Goal: Navigation & Orientation: Find specific page/section

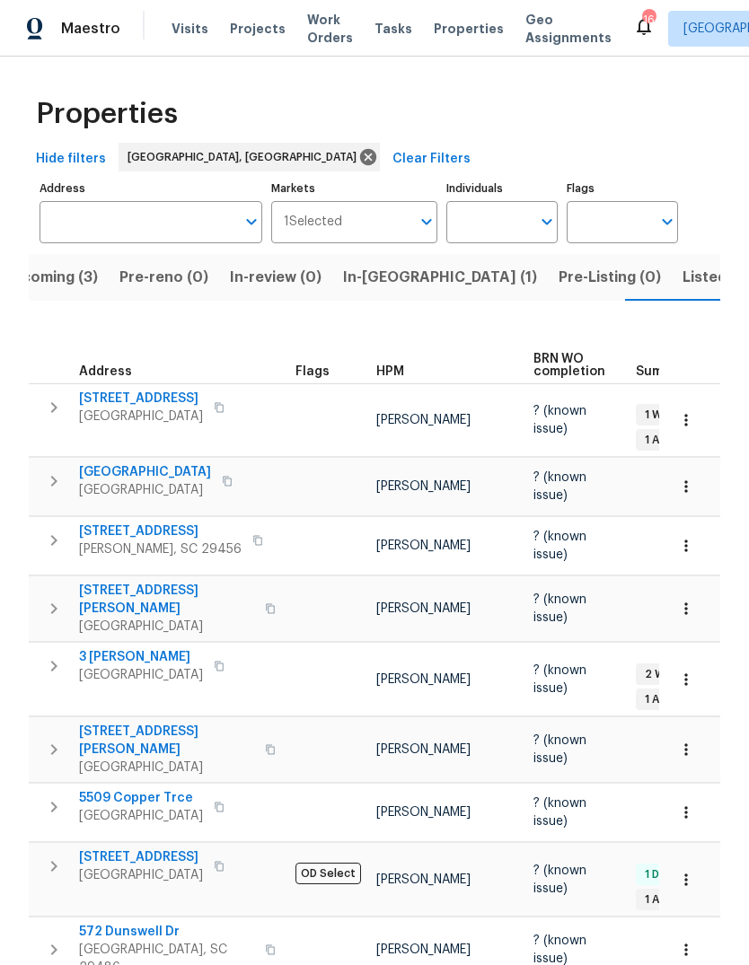
click at [71, 265] on span "Upcoming (3)" at bounding box center [50, 277] width 96 height 25
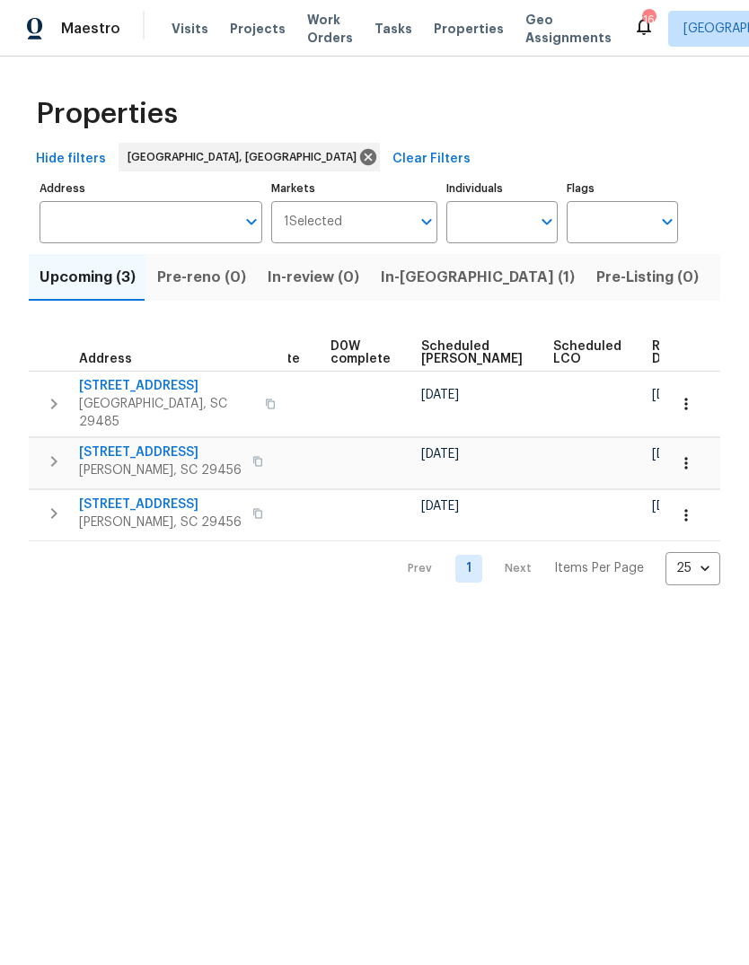
scroll to position [0, 452]
click at [709, 293] on button "Listed (15)" at bounding box center [756, 277] width 95 height 47
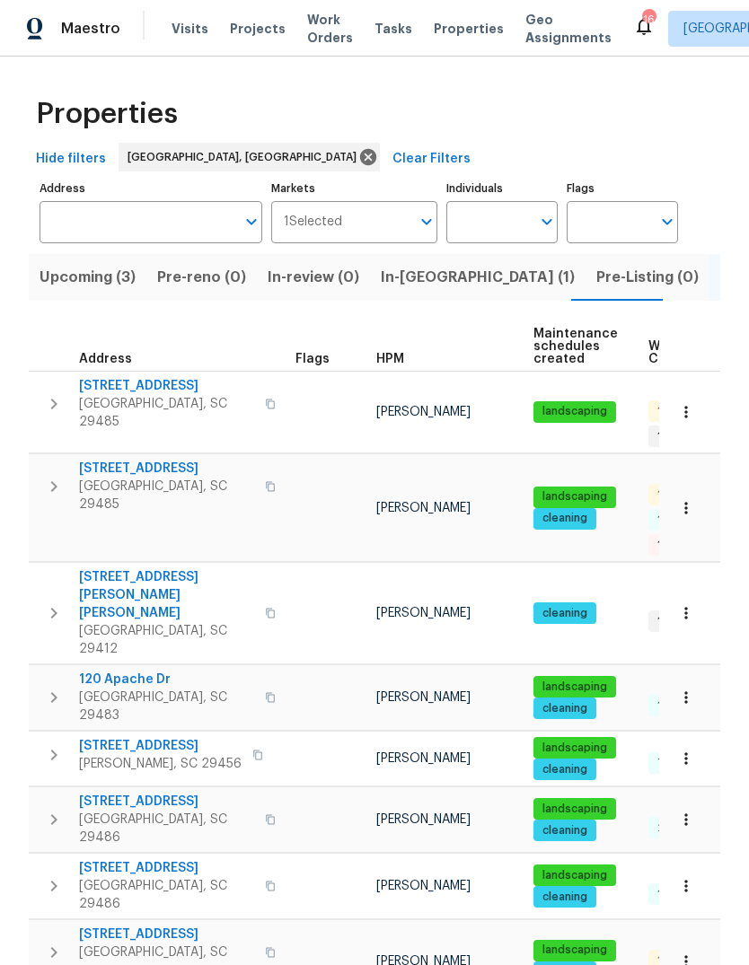
click at [139, 460] on span "105 Gambels Ln" at bounding box center [166, 469] width 175 height 18
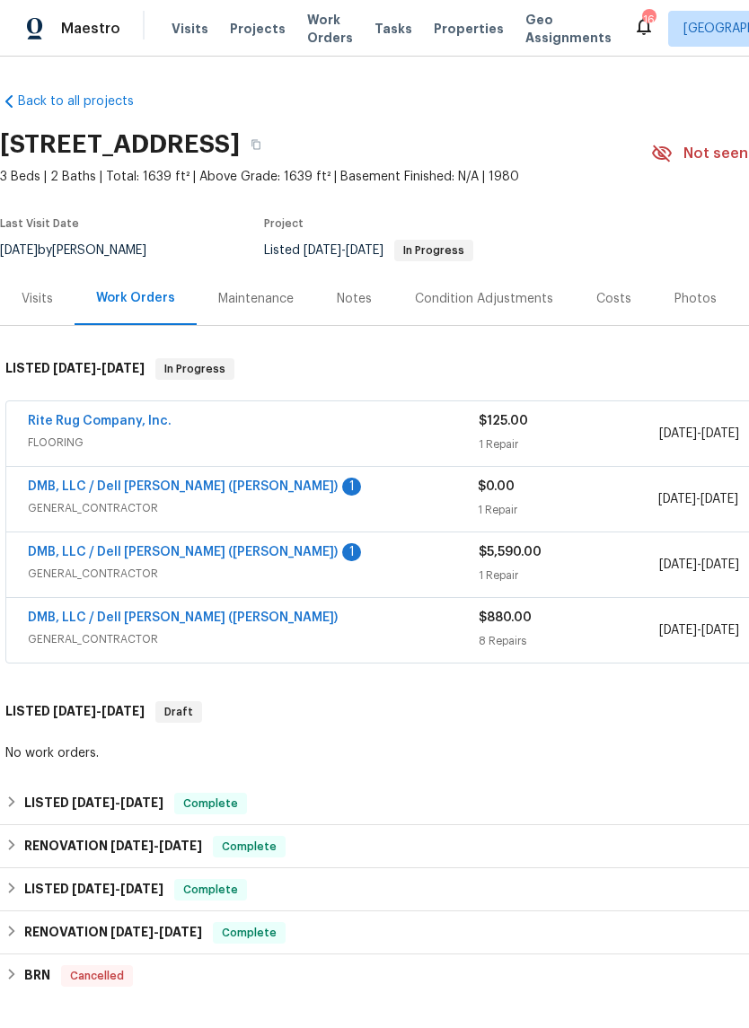
click at [189, 488] on link "DMB, LLC / Dell [PERSON_NAME] ([PERSON_NAME])" at bounding box center [183, 486] width 310 height 13
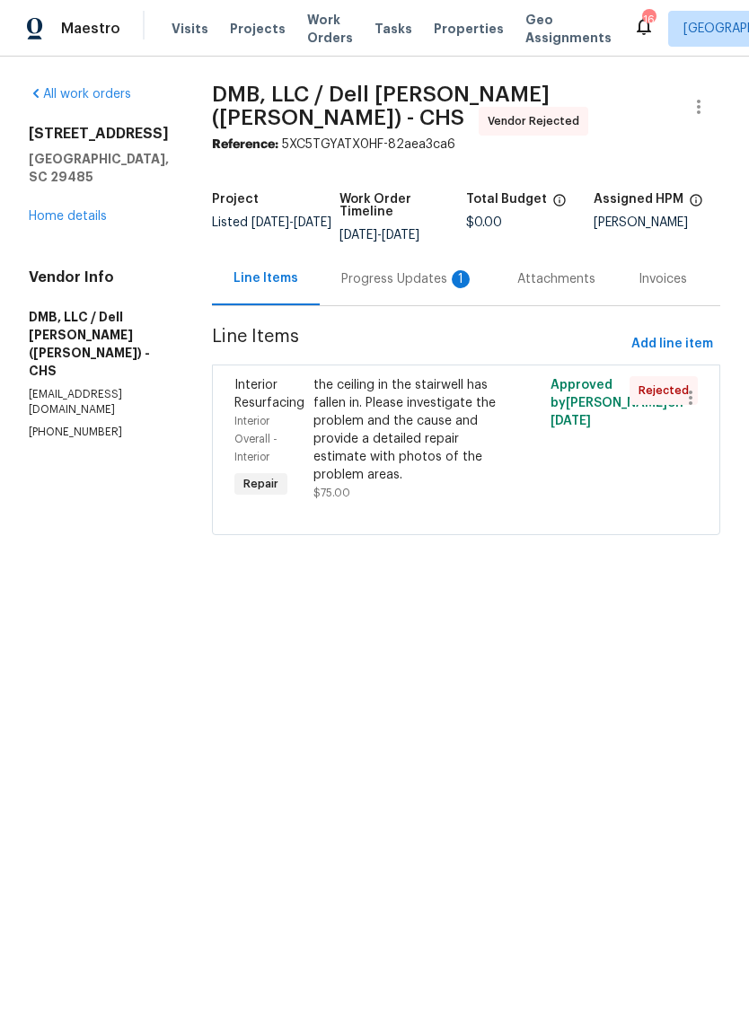
click at [90, 210] on link "Home details" at bounding box center [68, 216] width 78 height 13
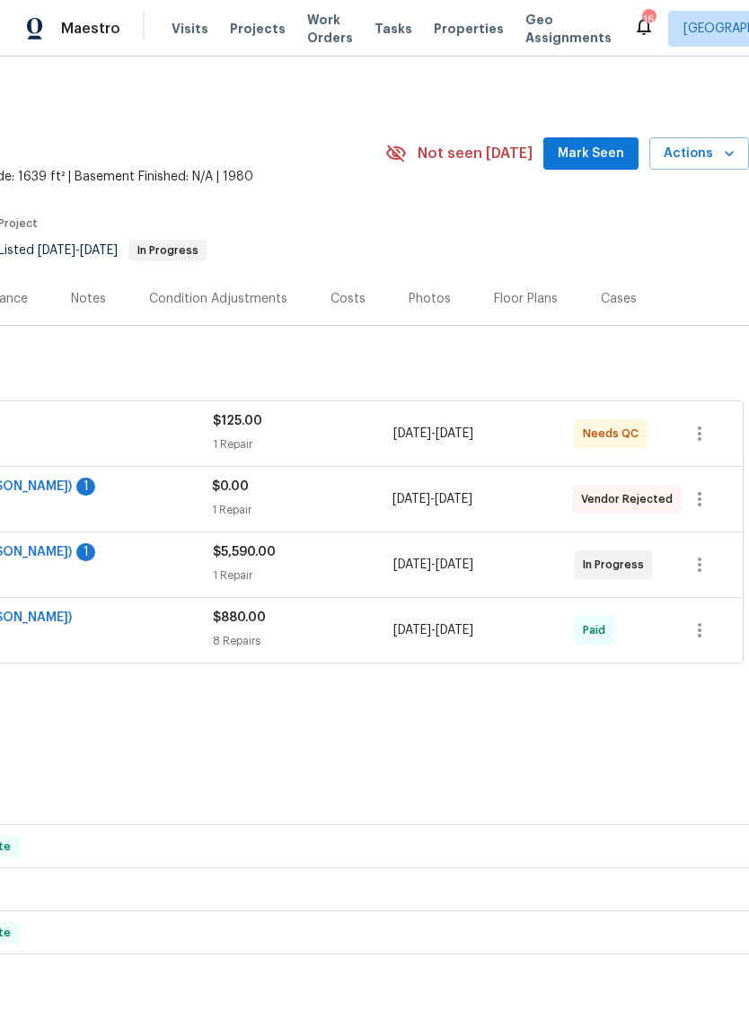
scroll to position [0, 266]
click at [702, 502] on icon "button" at bounding box center [699, 499] width 22 height 22
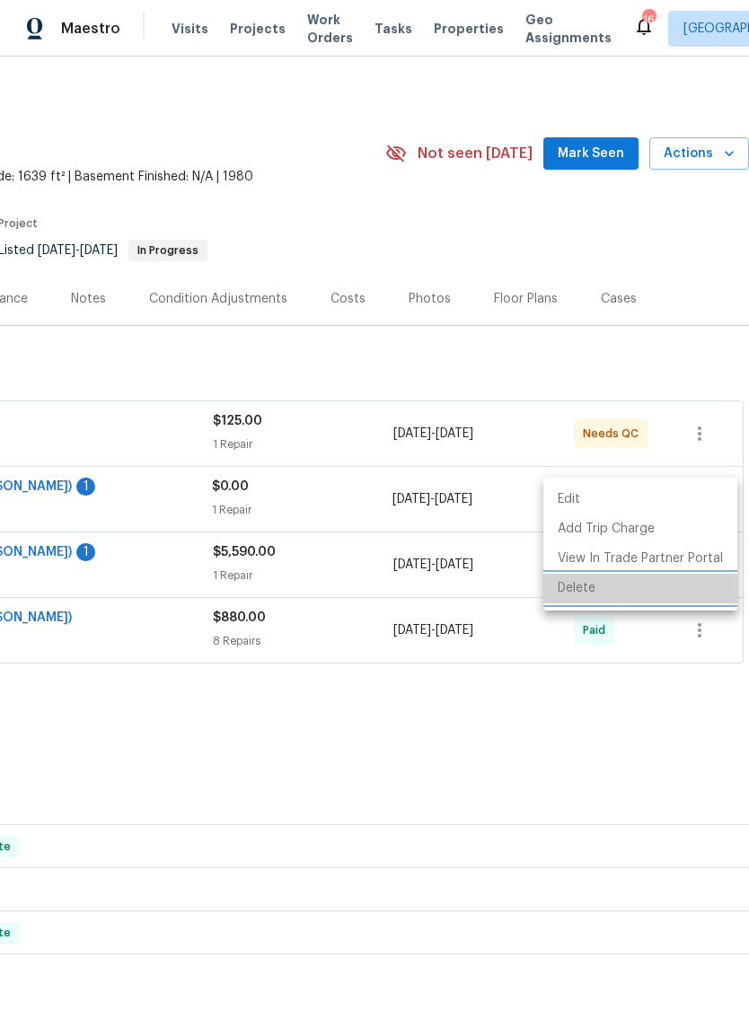
click at [653, 582] on li "Delete" at bounding box center [640, 589] width 194 height 30
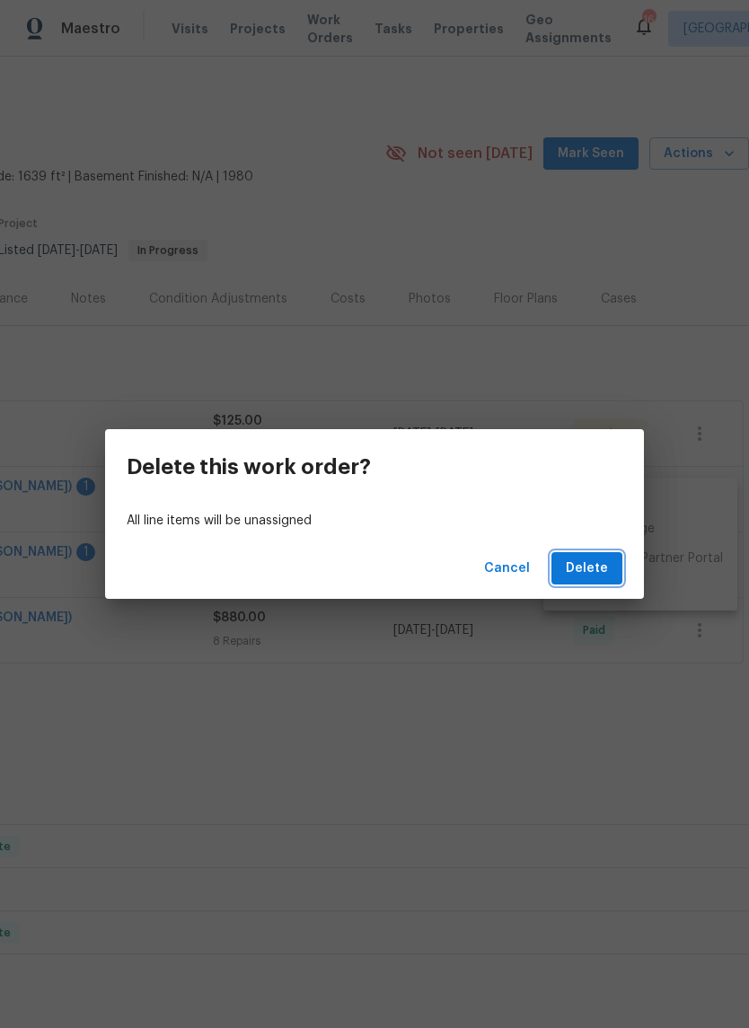
click at [607, 562] on span "Delete" at bounding box center [586, 568] width 42 height 22
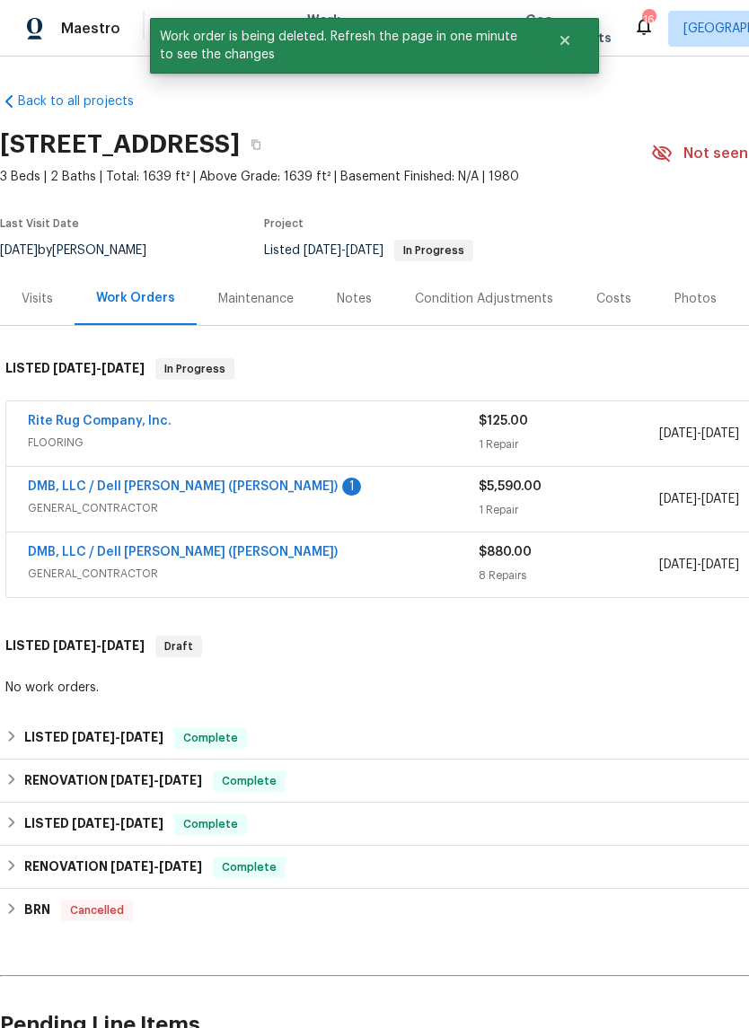
scroll to position [0, 0]
click at [169, 489] on link "DMB, LLC / Dell [PERSON_NAME] ([PERSON_NAME])" at bounding box center [183, 486] width 310 height 13
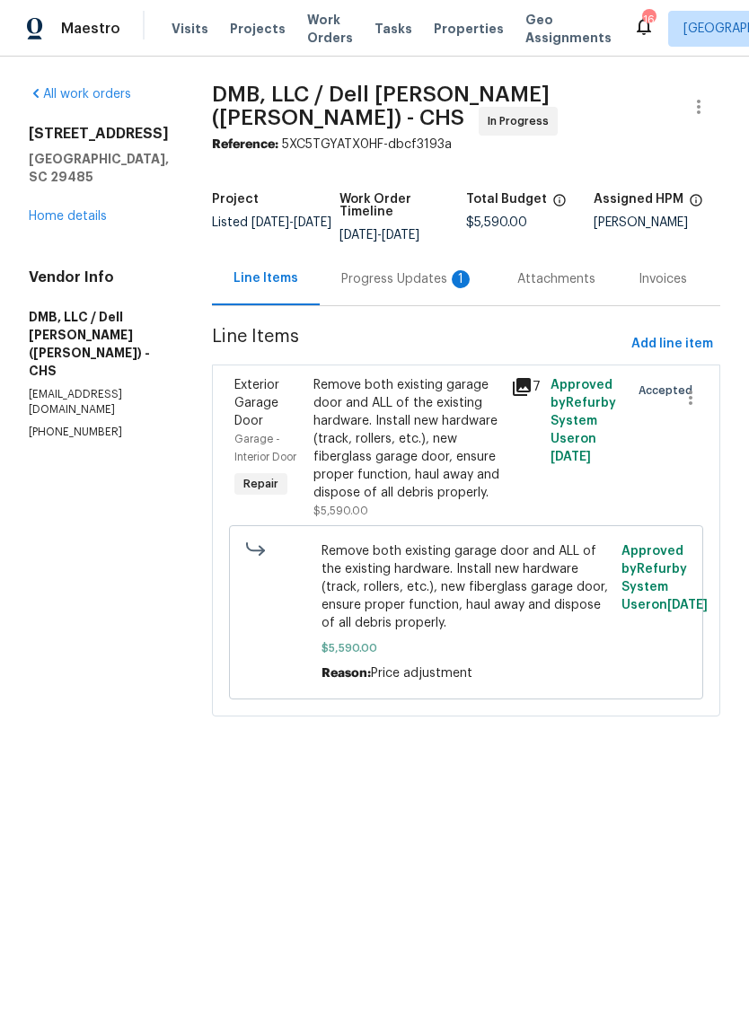
click at [399, 257] on div "Progress Updates 1" at bounding box center [408, 278] width 176 height 53
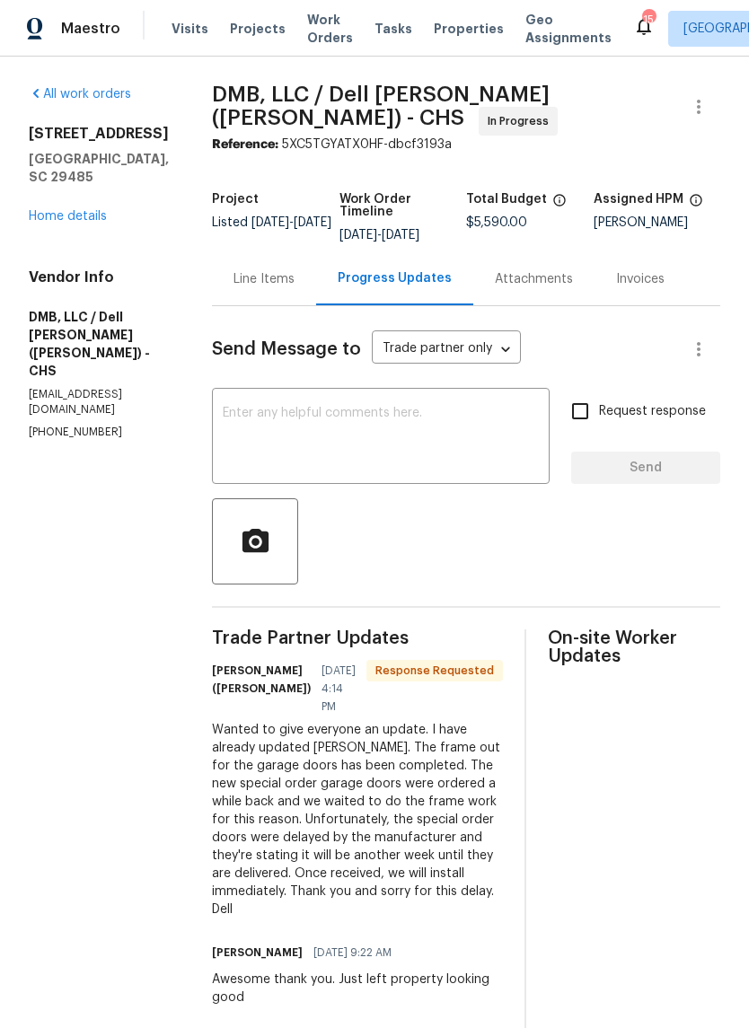
click at [78, 211] on link "Home details" at bounding box center [68, 216] width 78 height 13
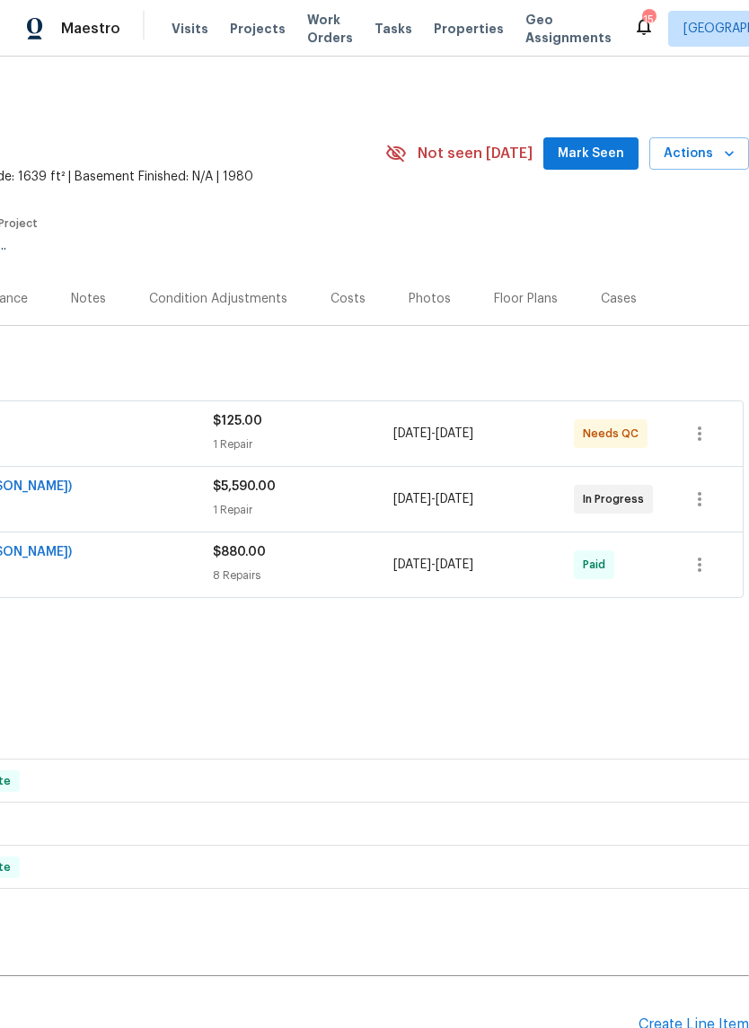
scroll to position [0, 266]
click at [594, 161] on span "Mark Seen" at bounding box center [590, 154] width 66 height 22
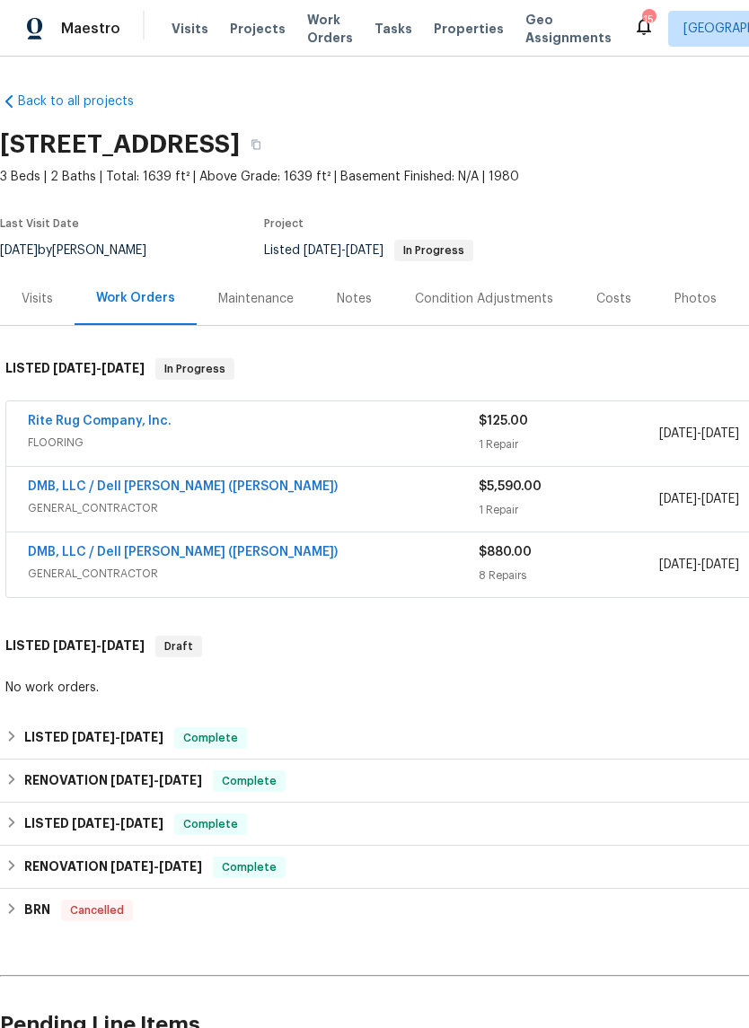
scroll to position [0, 0]
click at [376, 748] on div "LISTED [DATE] - [DATE] Complete" at bounding box center [506, 738] width 1003 height 22
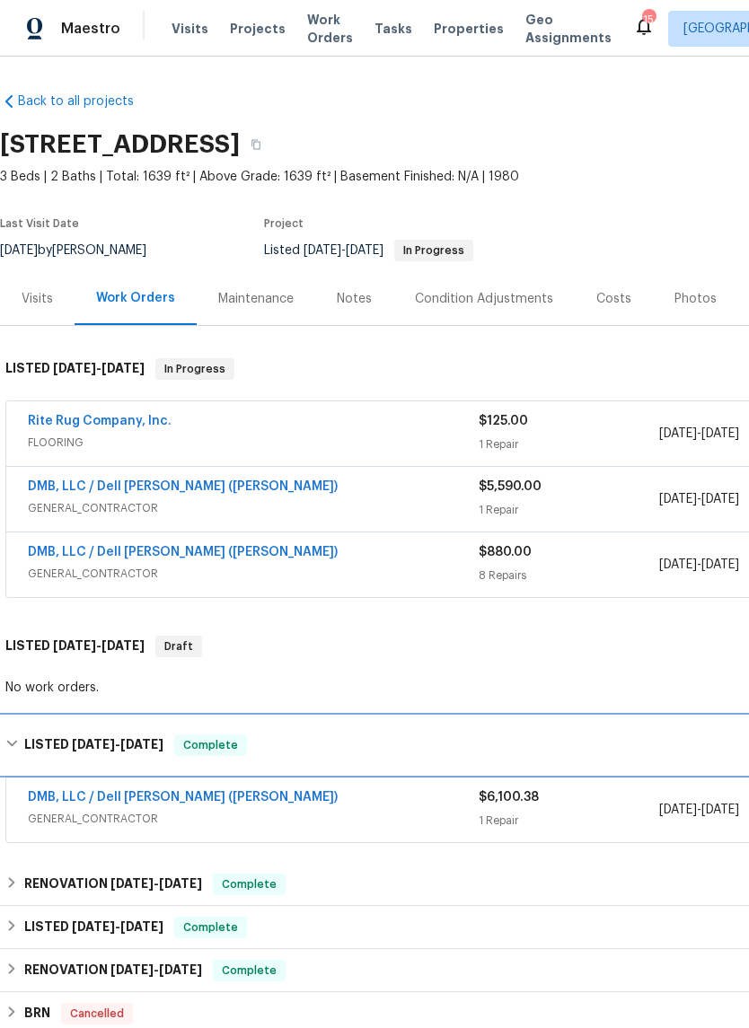
click at [378, 736] on div "LISTED [DATE] - [DATE] Complete" at bounding box center [506, 745] width 1003 height 22
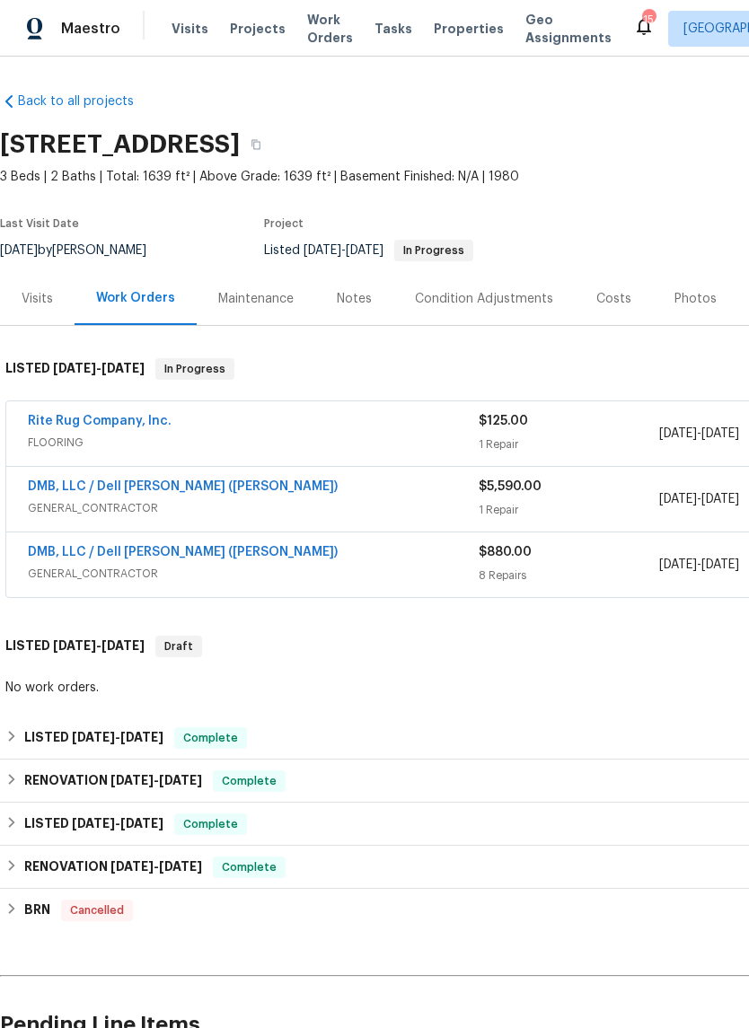
click at [442, 600] on div "Rite Rug Company, Inc. FLOORING $125.00 1 Repair [DATE] - [DATE] Needs QC DMB, …" at bounding box center [507, 501] width 1014 height 206
click at [441, 29] on span "Properties" at bounding box center [469, 29] width 70 height 18
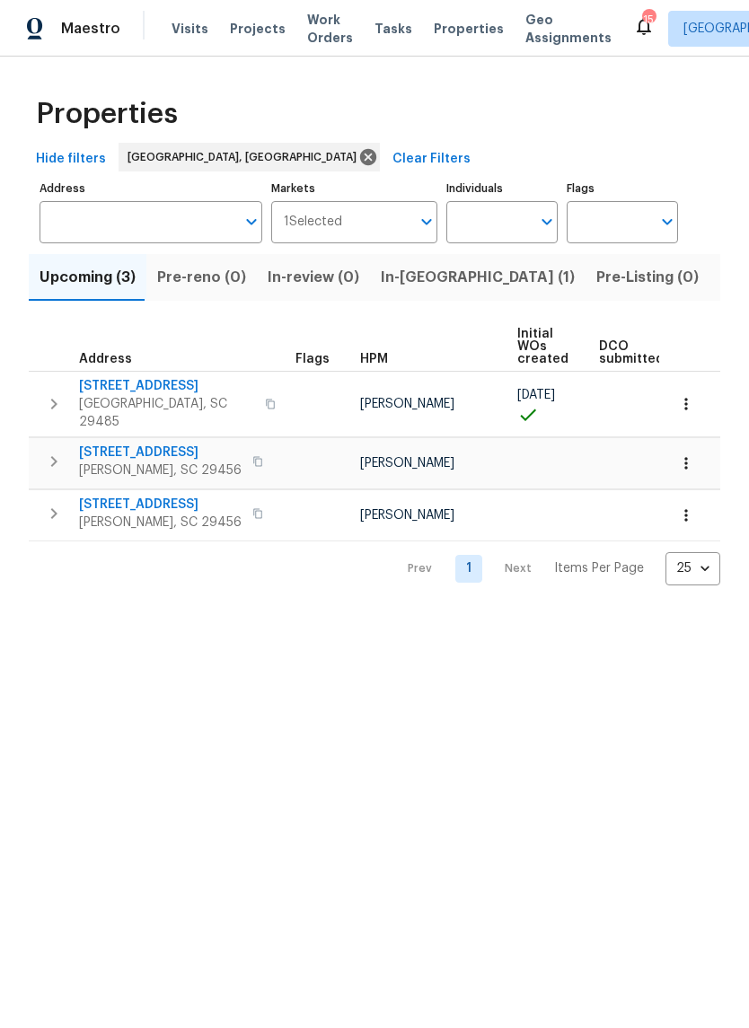
click at [413, 285] on span "In-[GEOGRAPHIC_DATA] (1)" at bounding box center [478, 277] width 194 height 25
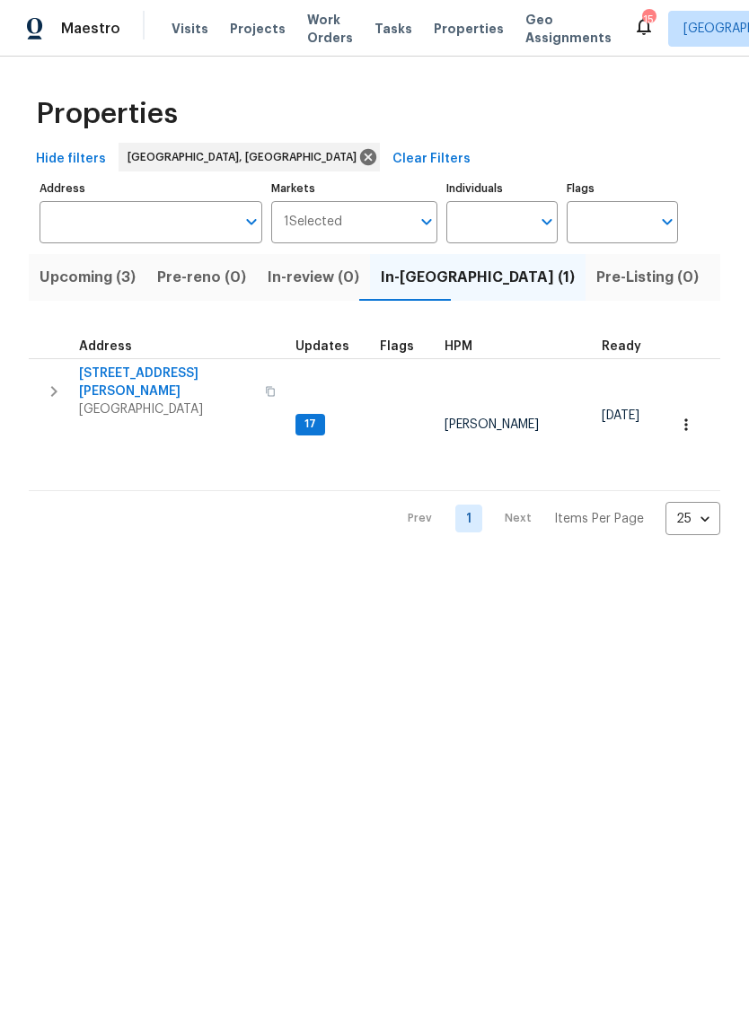
click at [720, 279] on span "Listed (15)" at bounding box center [757, 277] width 74 height 25
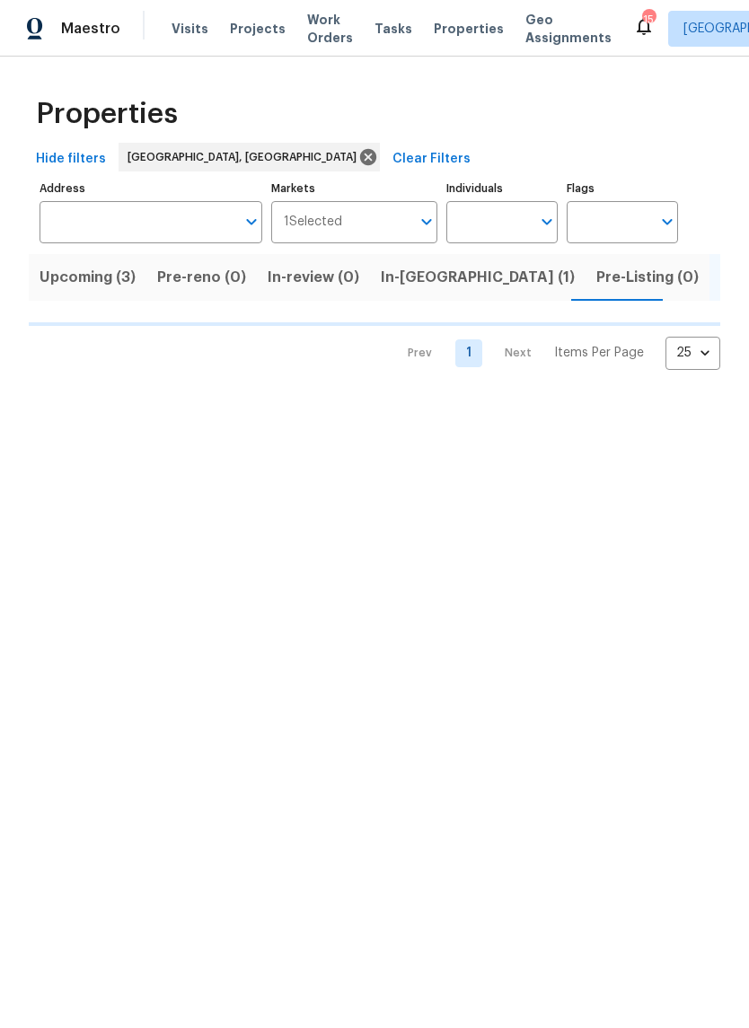
click at [388, 300] on button "In-[GEOGRAPHIC_DATA] (1)" at bounding box center [477, 277] width 215 height 47
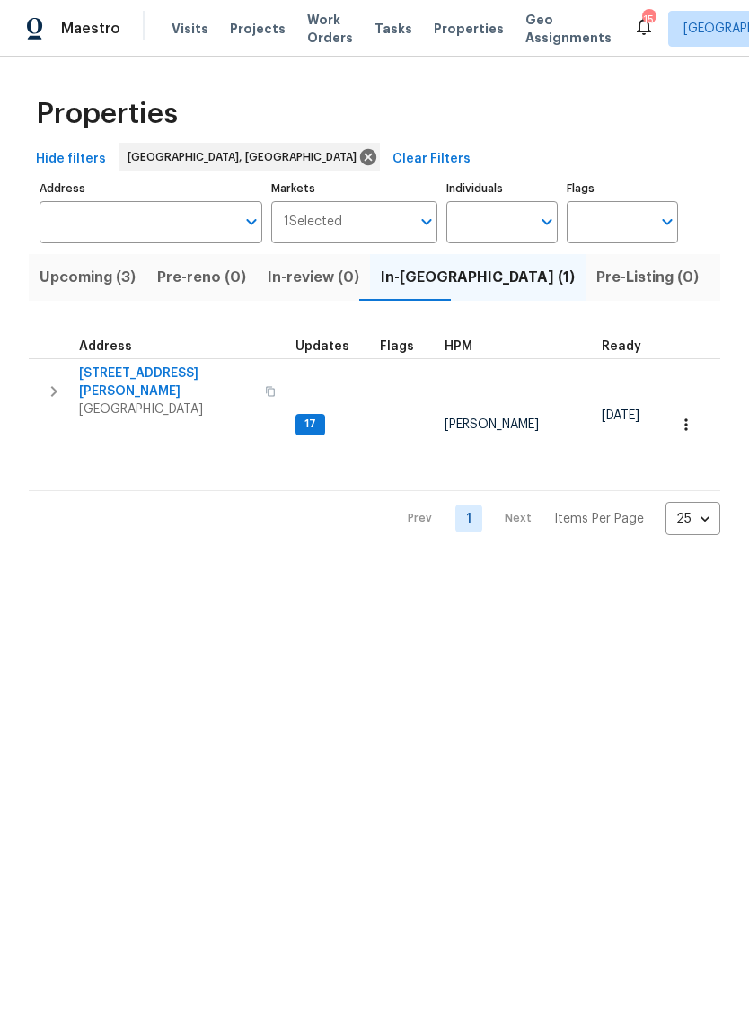
click at [720, 277] on span "Listed (15)" at bounding box center [757, 277] width 74 height 25
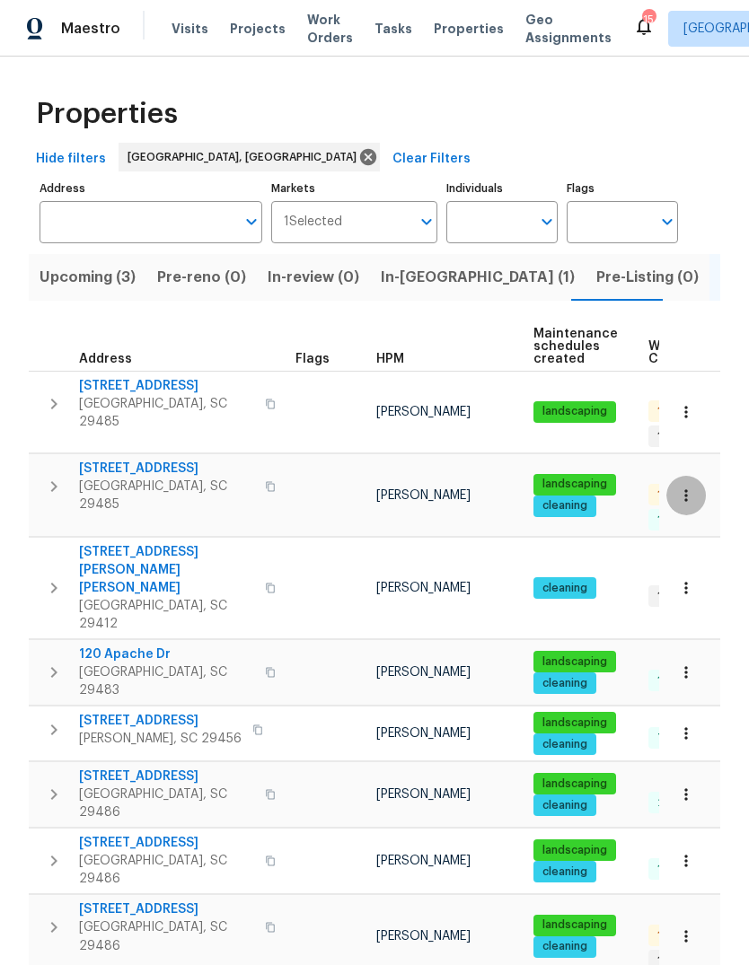
click at [626, 7] on div "Maestro Visits Projects Work Orders Tasks Properties Geo Assignments 15 [GEOGRA…" at bounding box center [374, 28] width 749 height 57
